Goal: Check status: Check status

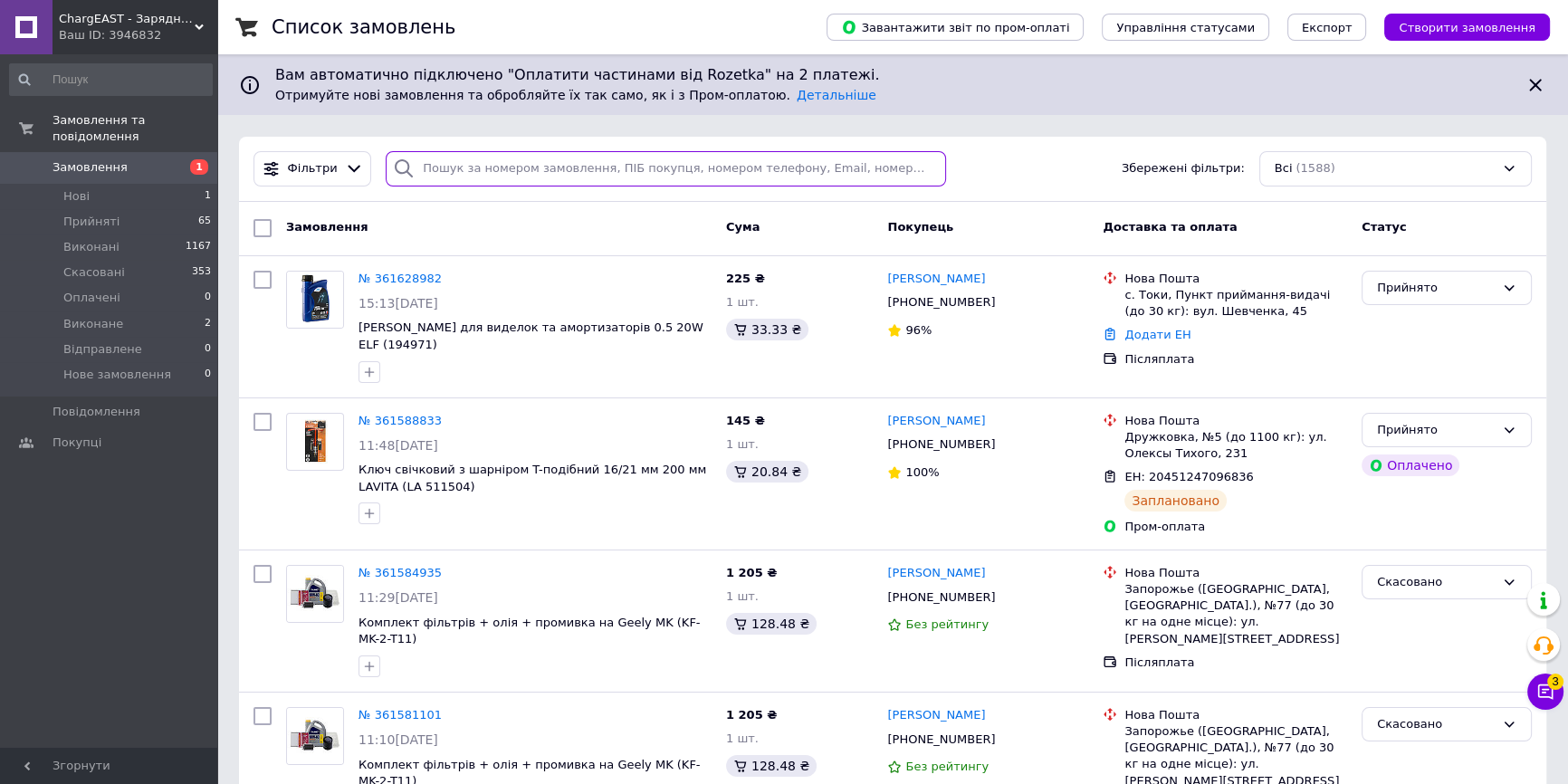
click at [522, 172] on input "search" at bounding box center [665, 168] width 560 height 35
paste input "361148430"
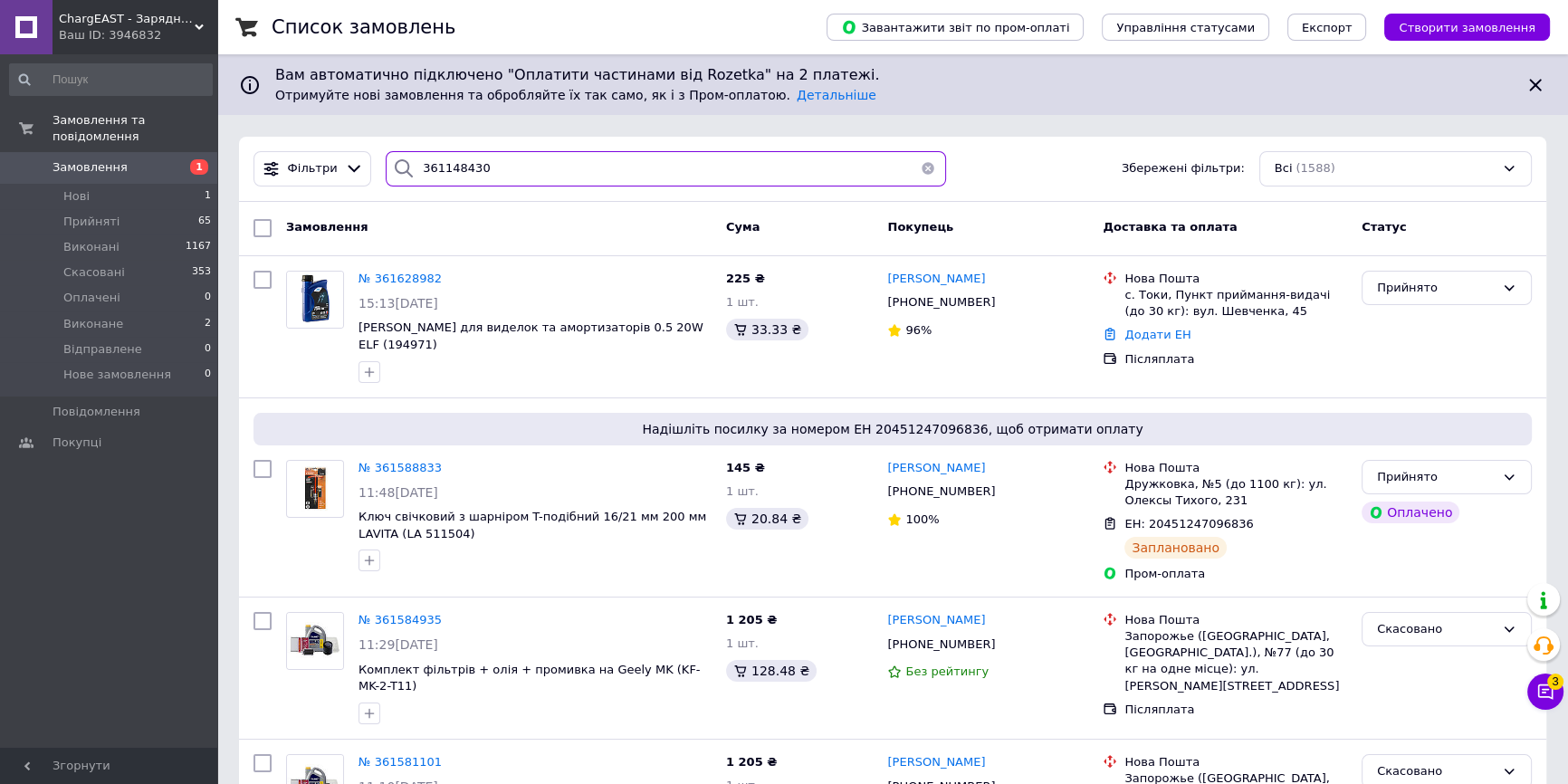
type input "361148430"
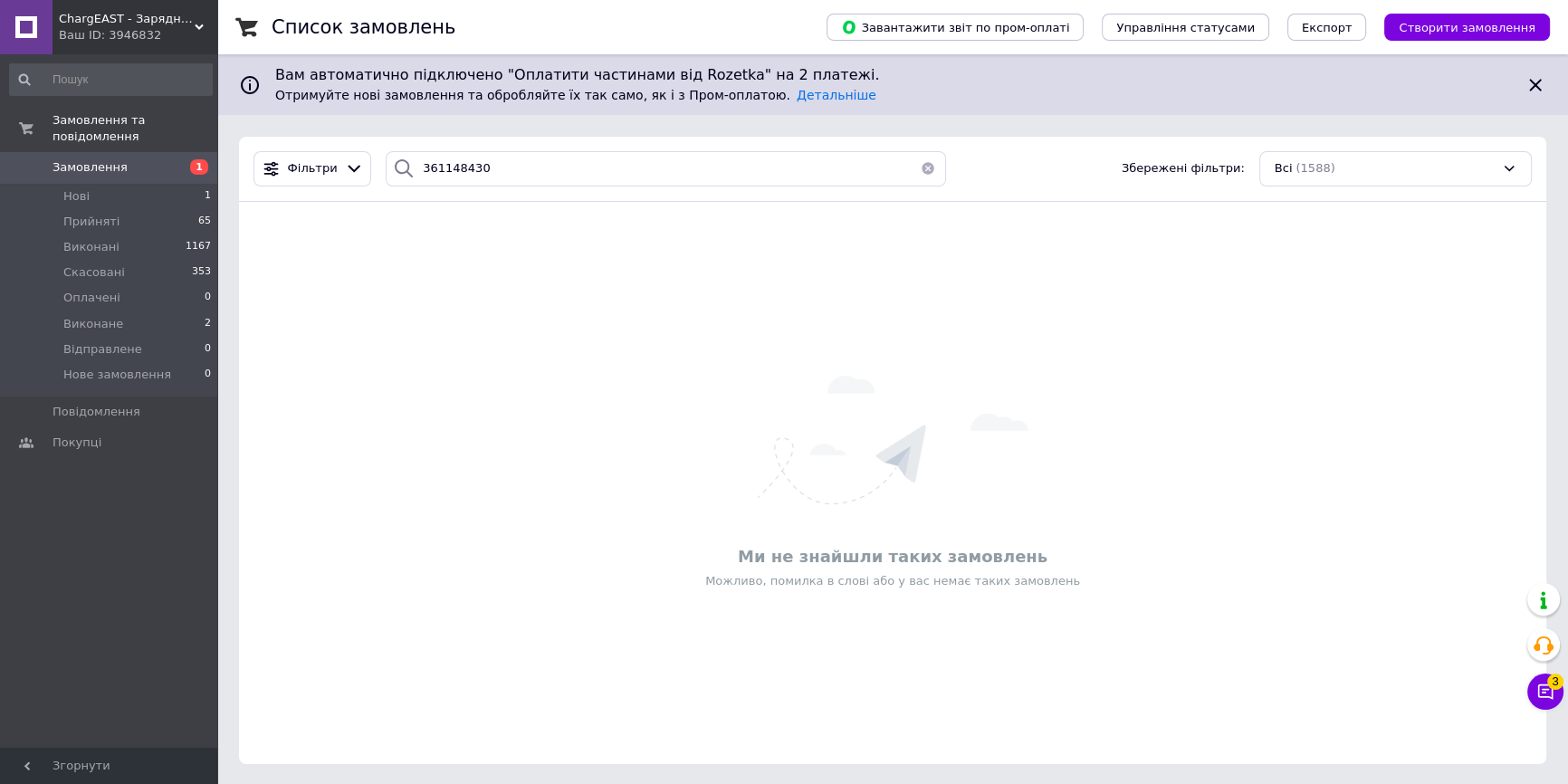
click at [197, 24] on use at bounding box center [199, 27] width 9 height 6
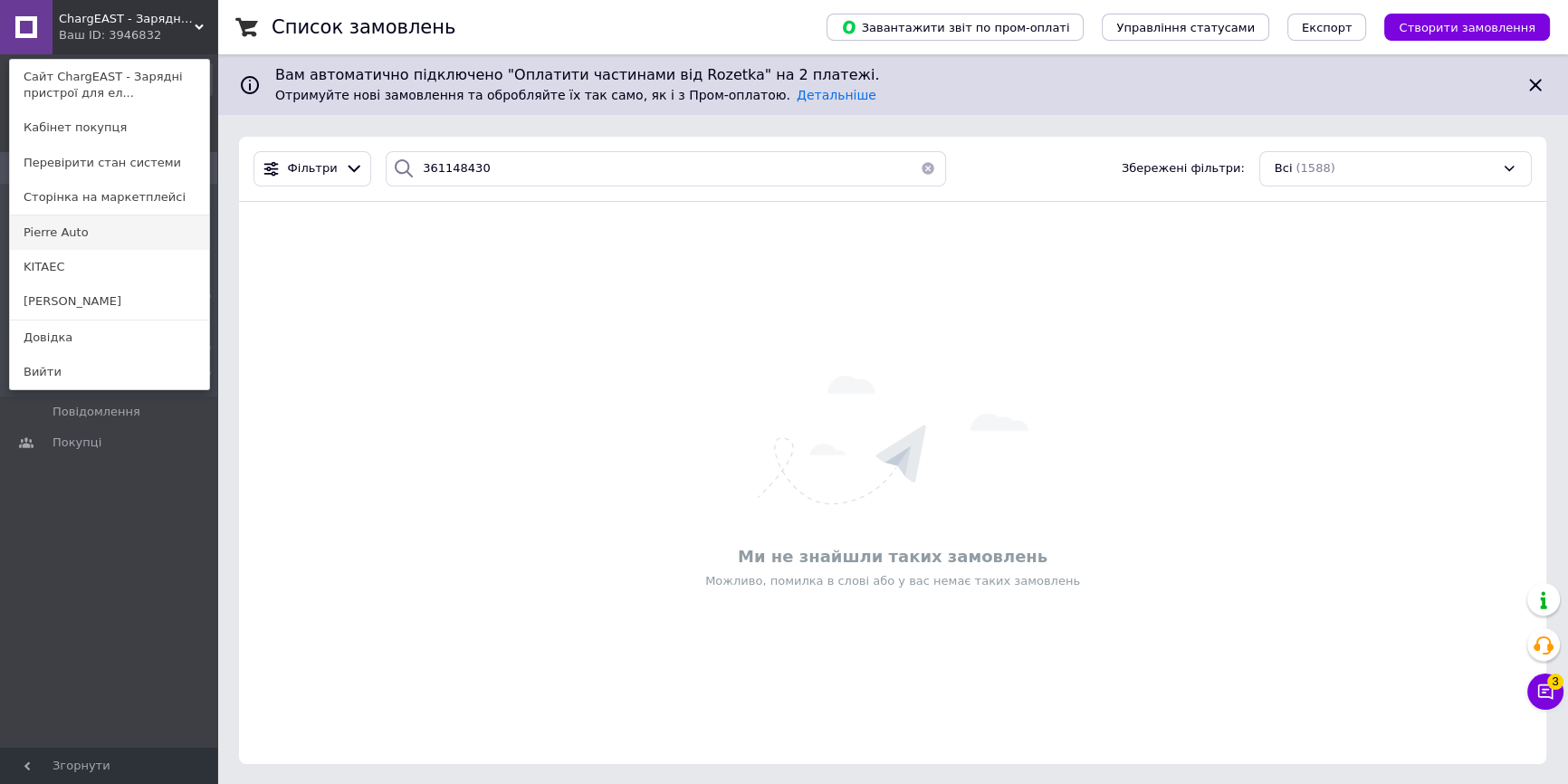
click at [52, 229] on link "Pierre Auto" at bounding box center [109, 232] width 200 height 34
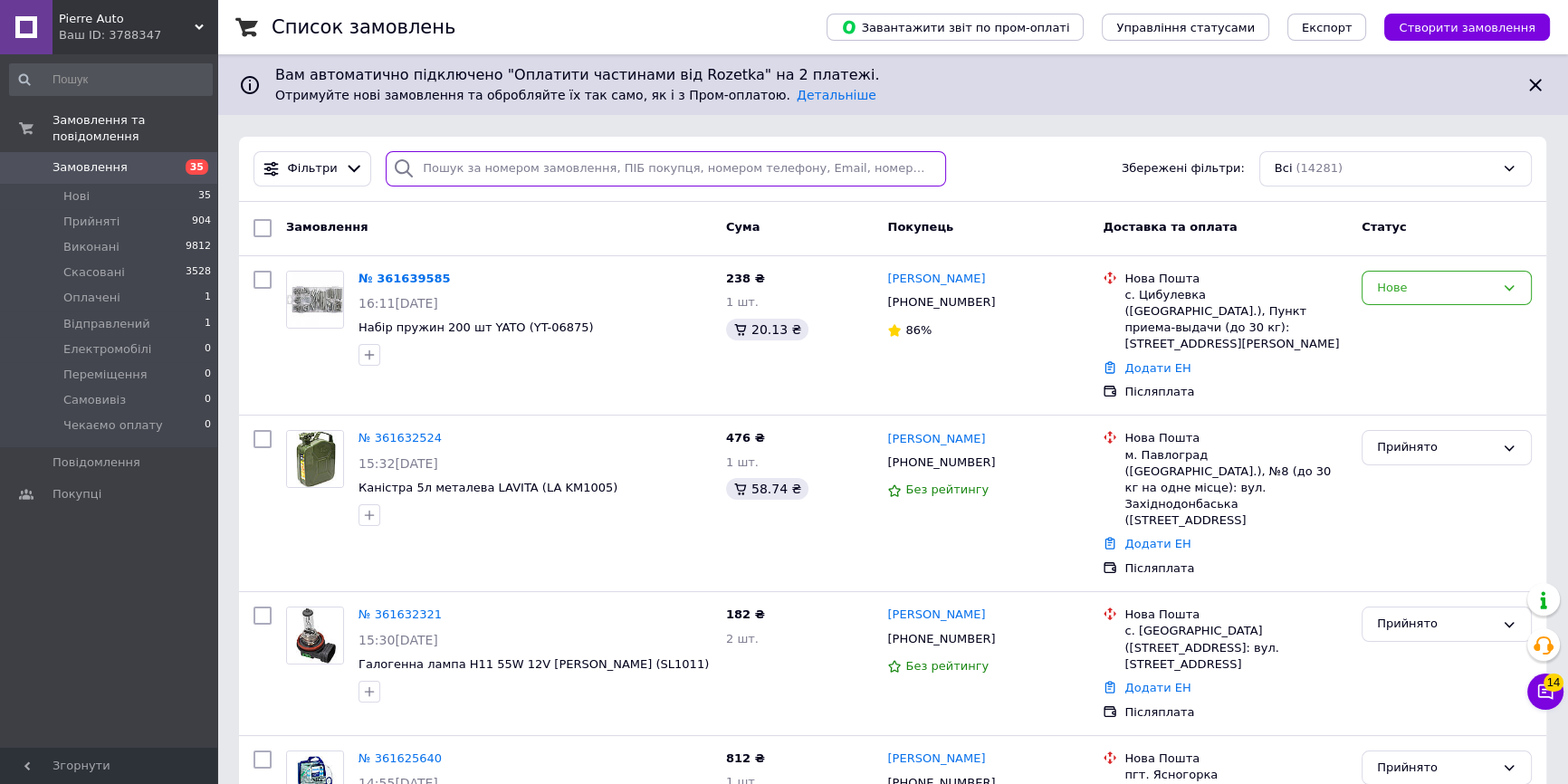
click at [471, 162] on input "search" at bounding box center [665, 168] width 560 height 35
paste input "361148430"
type input "361148430"
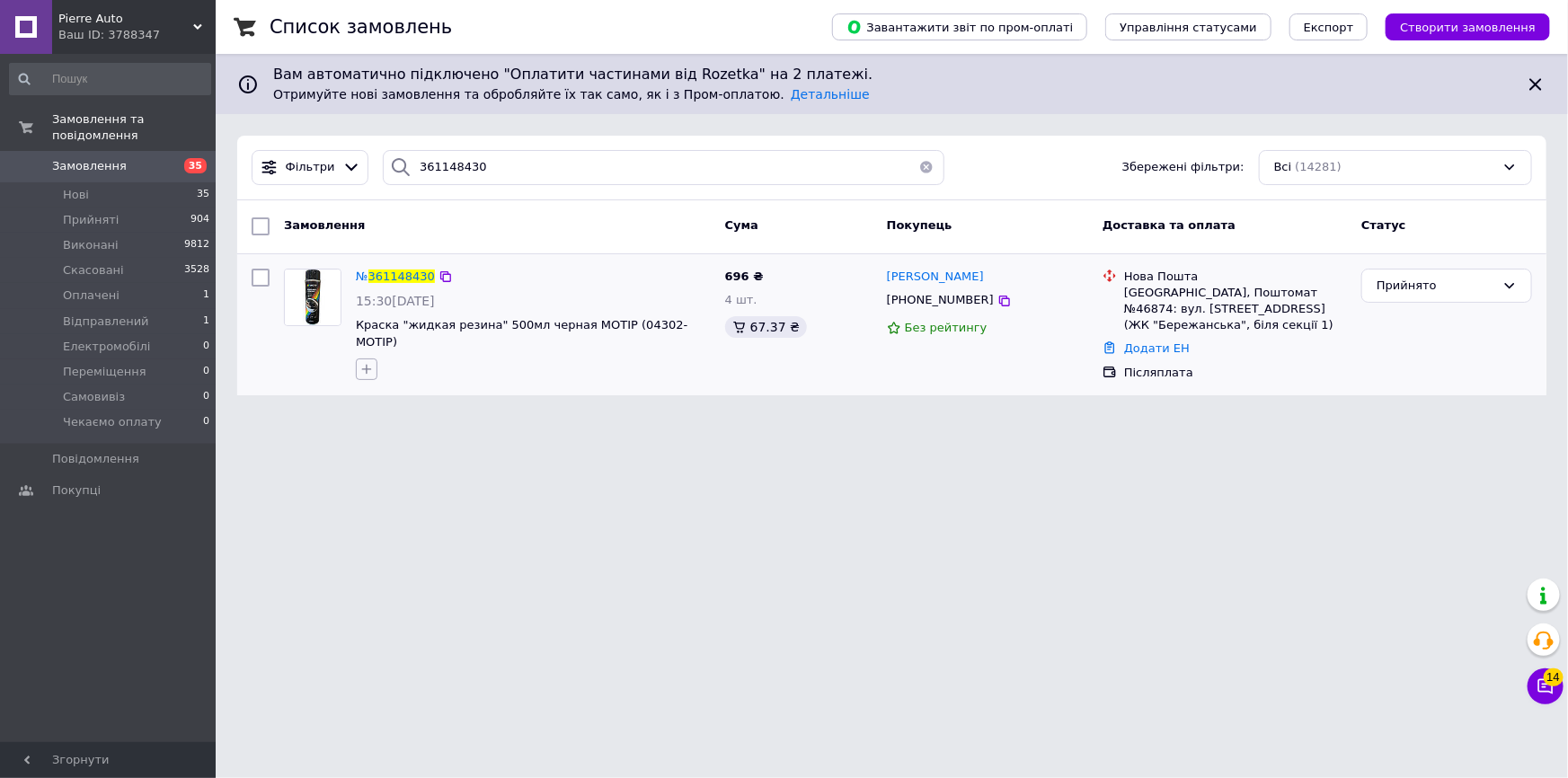
drag, startPoint x: 384, startPoint y: 323, endPoint x: 377, endPoint y: 341, distance: 19.3
click at [384, 324] on span "Краска "жидкая резина" 500мл черная MOTIP (04302-MOTIP)" at bounding box center [521, 333] width 332 height 31
